Goal: Task Accomplishment & Management: Complete application form

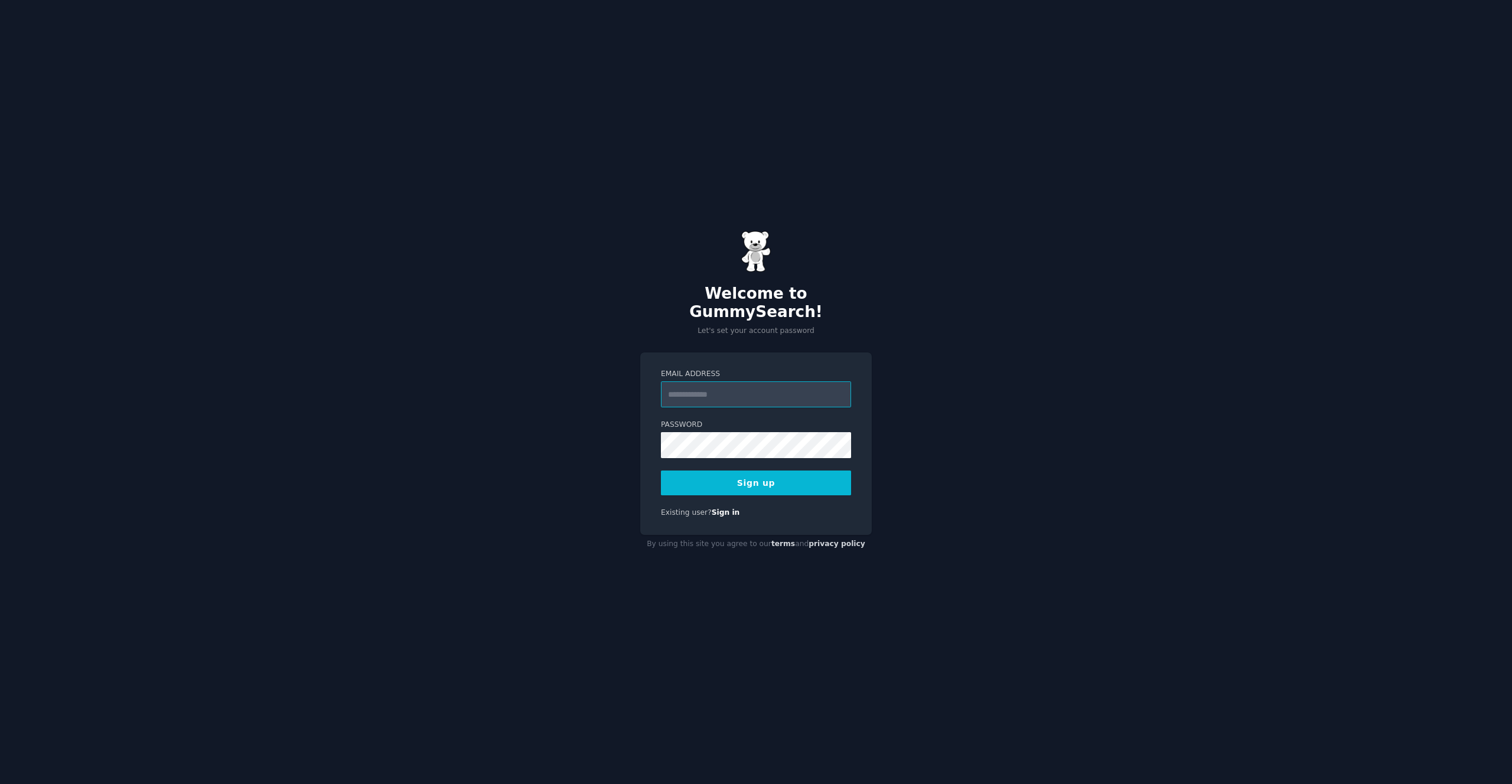
click at [809, 385] on input "Email Address" at bounding box center [755, 394] width 190 height 26
click at [661, 471] on button "Sign up" at bounding box center [755, 483] width 190 height 25
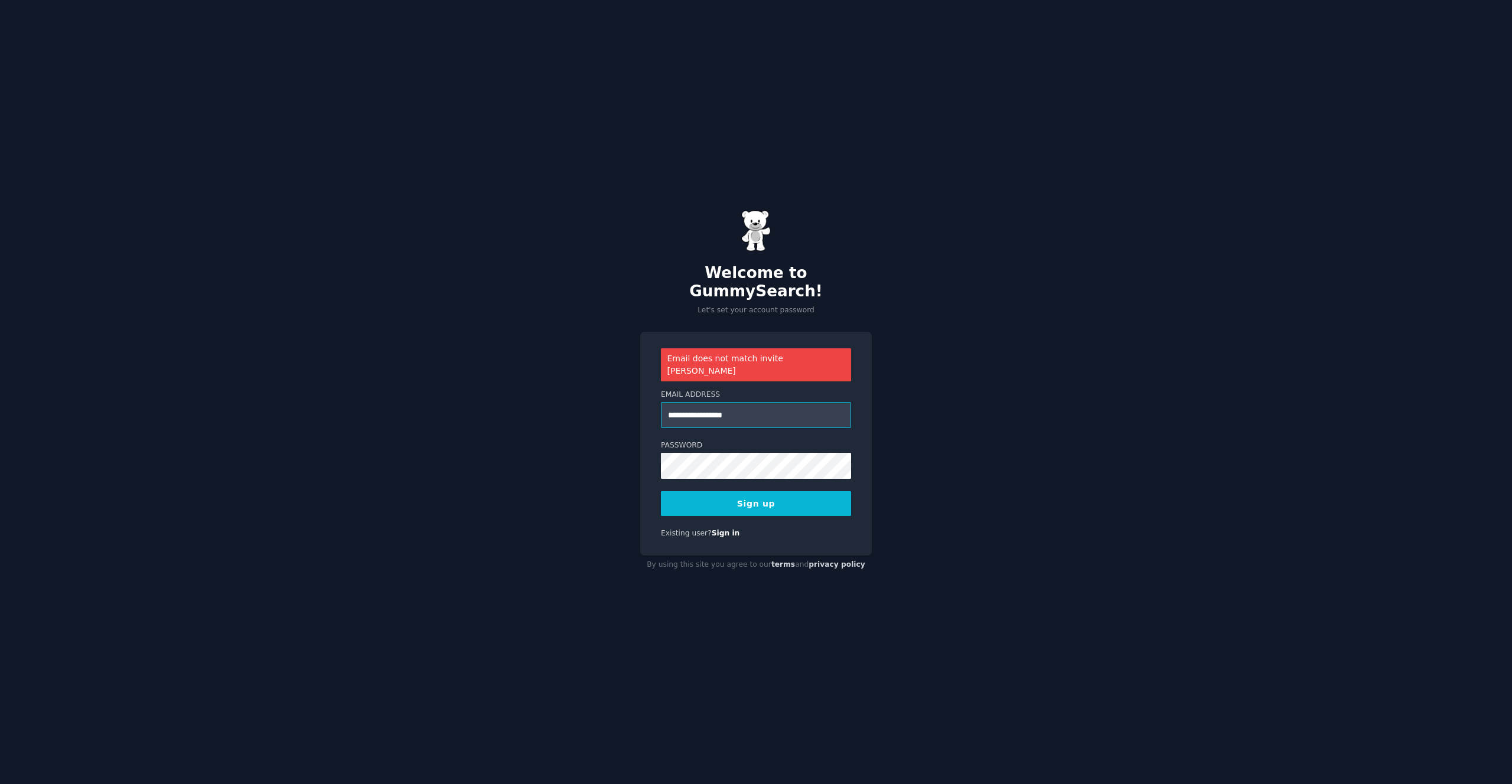
drag, startPoint x: 730, startPoint y: 403, endPoint x: 687, endPoint y: 400, distance: 43.1
click at [687, 402] on input "**********" at bounding box center [755, 415] width 190 height 26
type input "**********"
click at [661, 491] on button "Sign up" at bounding box center [755, 503] width 190 height 25
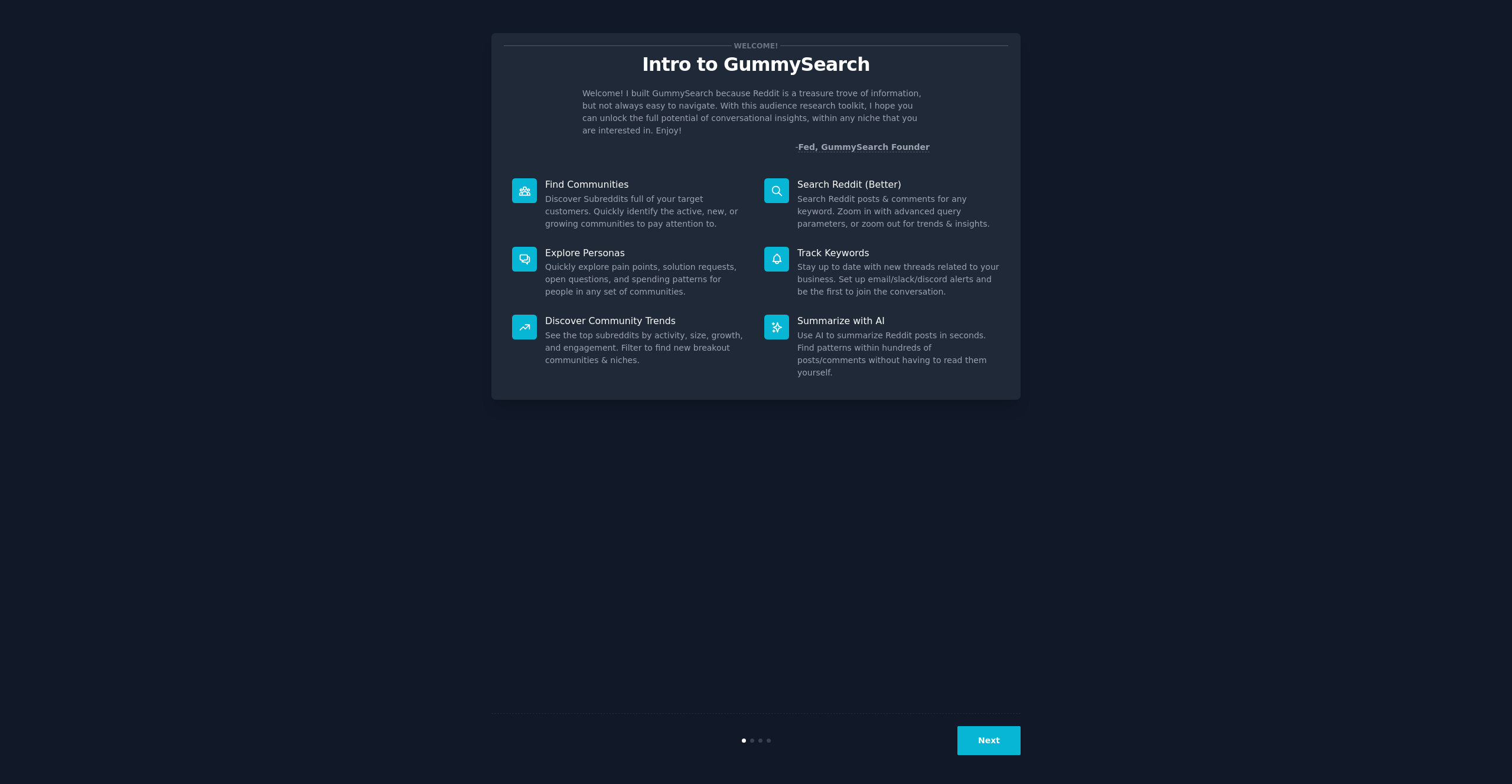
click at [987, 750] on button "Next" at bounding box center [989, 740] width 63 height 29
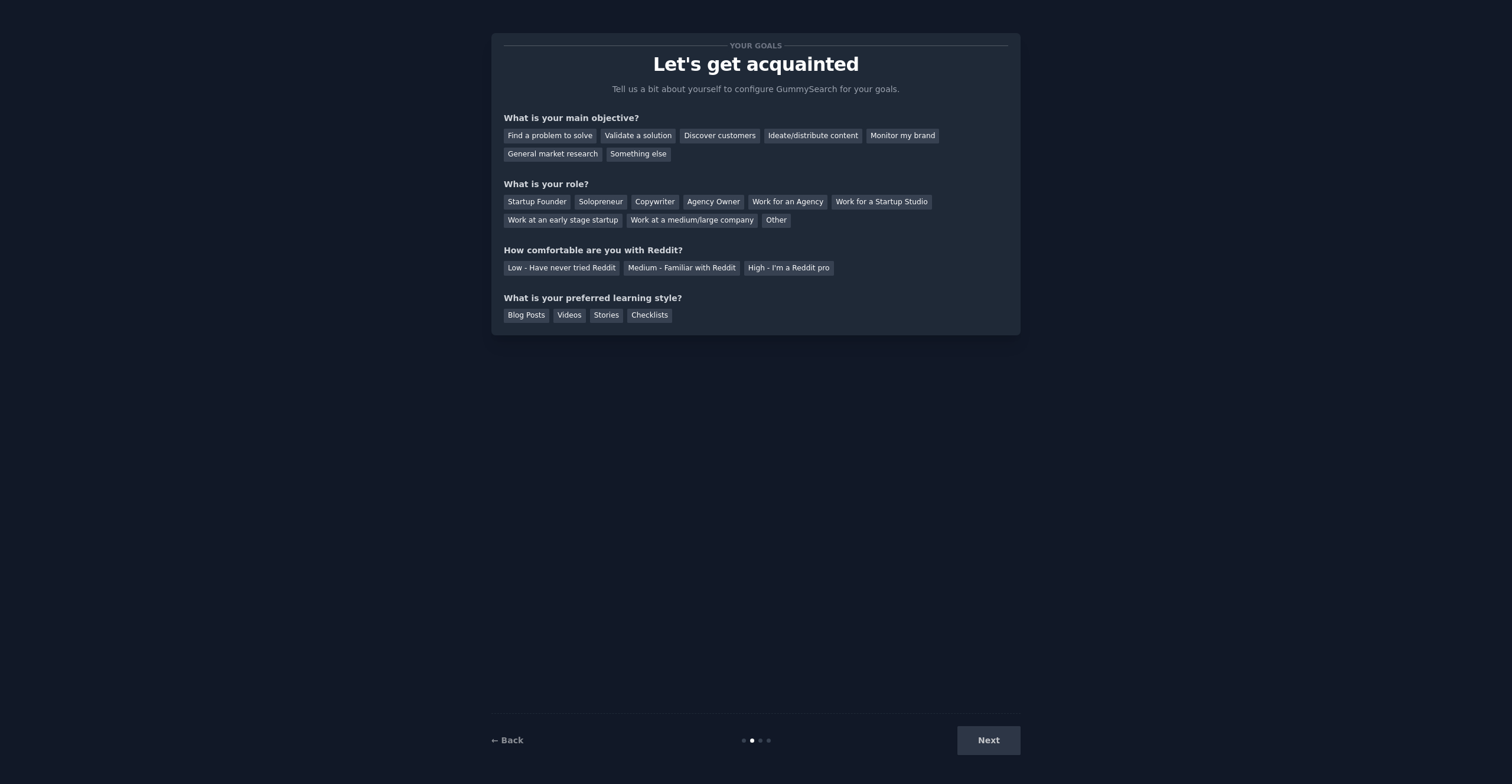
click at [986, 745] on div "Next" at bounding box center [932, 740] width 177 height 29
click at [983, 740] on div "Next" at bounding box center [932, 740] width 177 height 29
click at [696, 268] on div "Medium - Familiar with Reddit" at bounding box center [681, 268] width 116 height 15
click at [569, 319] on div "Videos" at bounding box center [570, 316] width 33 height 15
click at [542, 316] on div "Blog Posts" at bounding box center [526, 316] width 46 height 15
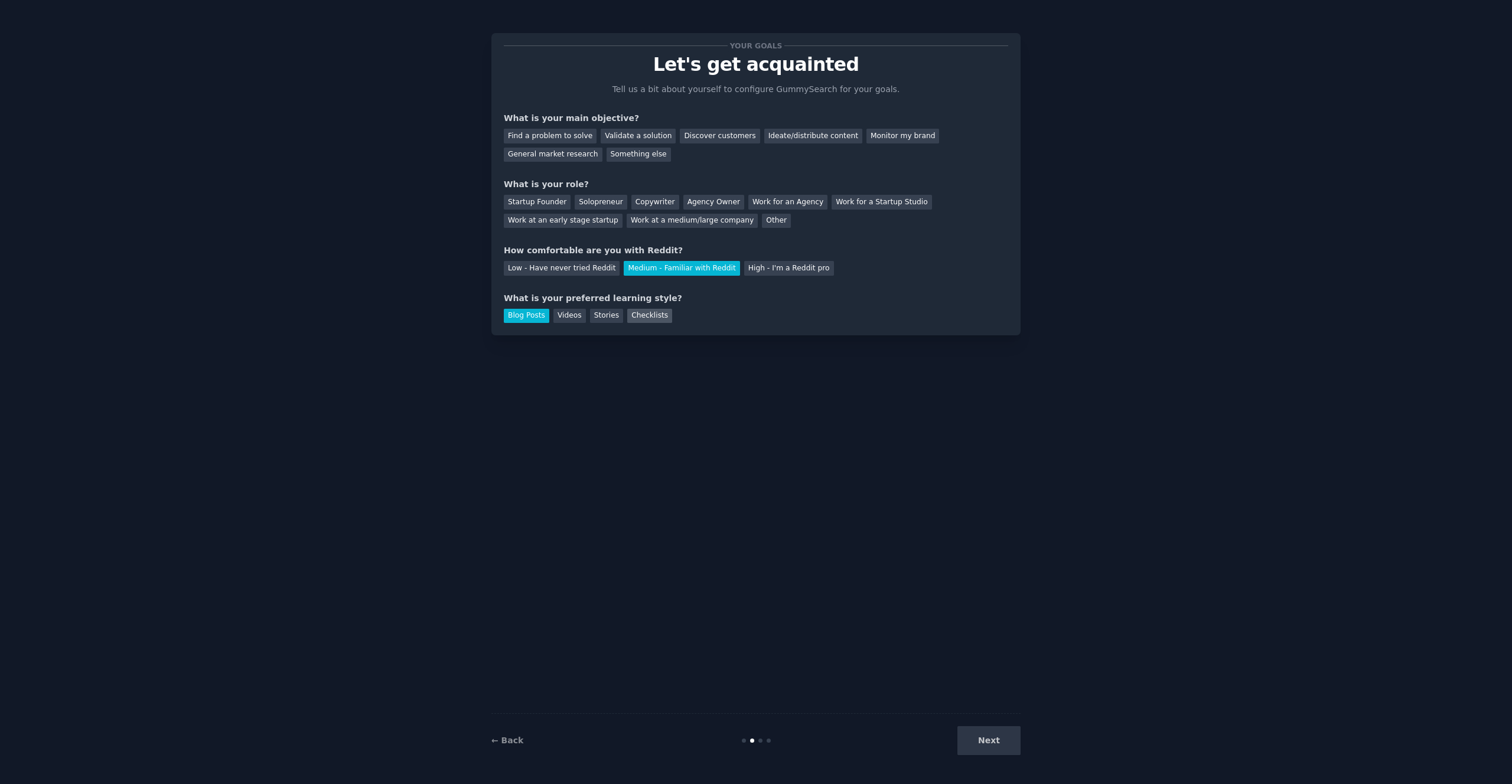
click at [632, 315] on div "Checklists" at bounding box center [650, 316] width 45 height 15
click at [581, 137] on div "Find a problem to solve" at bounding box center [549, 136] width 92 height 15
click at [867, 133] on div "Monitor my brand" at bounding box center [903, 136] width 73 height 15
click at [839, 200] on div "Work for a Startup Studio" at bounding box center [881, 202] width 100 height 15
click at [590, 219] on div "Work at an early stage startup" at bounding box center [562, 221] width 119 height 15
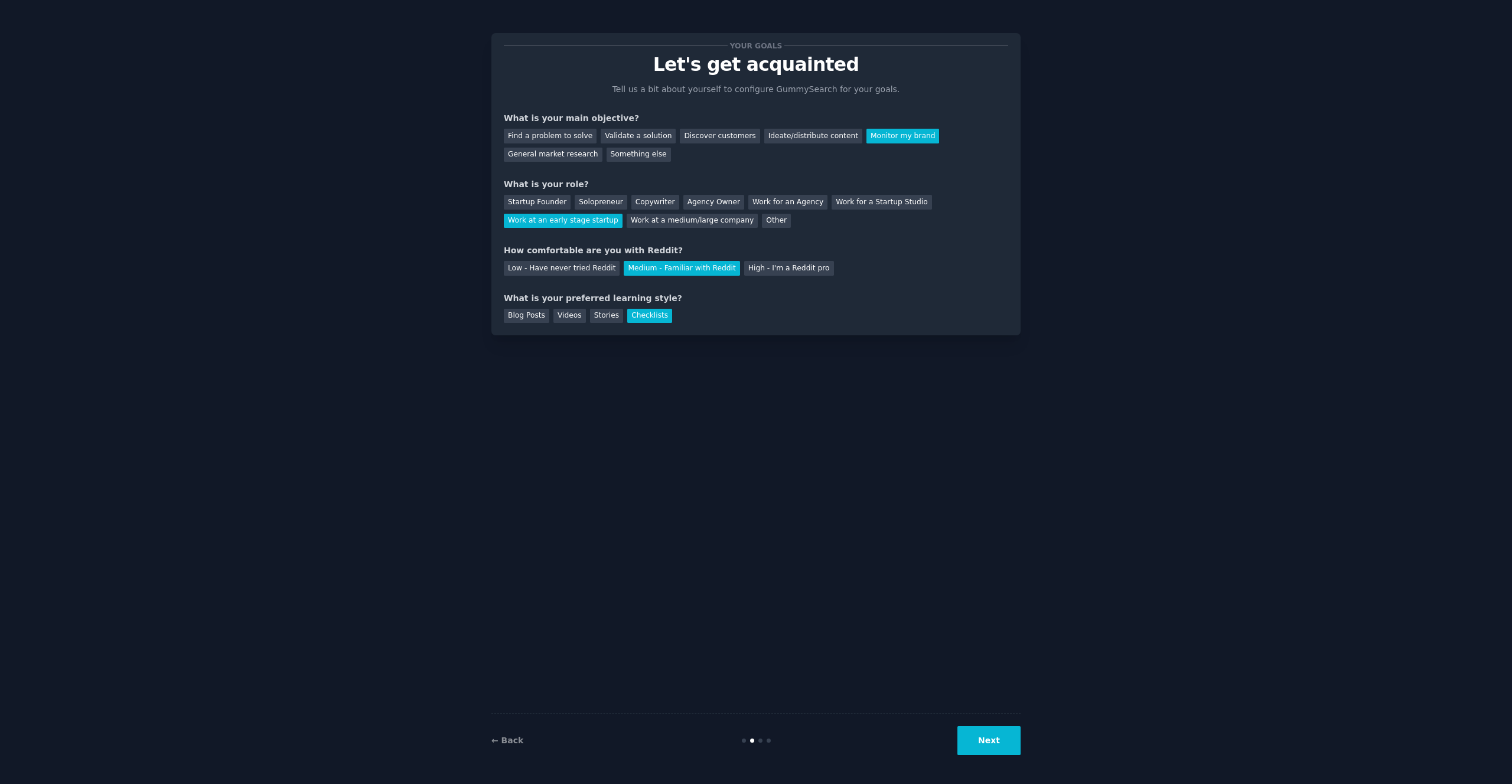
click at [992, 737] on button "Next" at bounding box center [989, 740] width 63 height 29
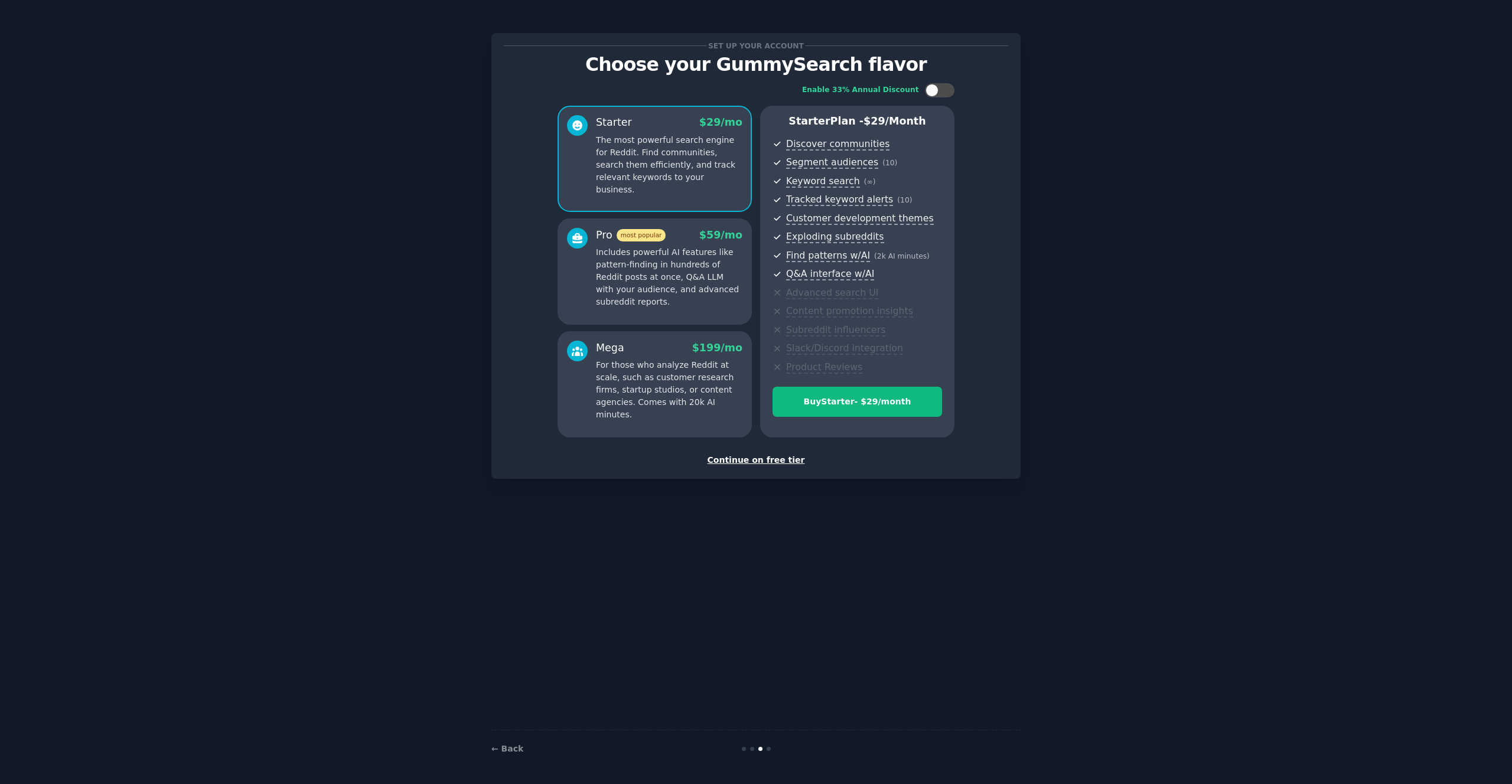
click at [769, 460] on div "Continue on free tier" at bounding box center [755, 460] width 504 height 12
